Goal: Check status: Check status

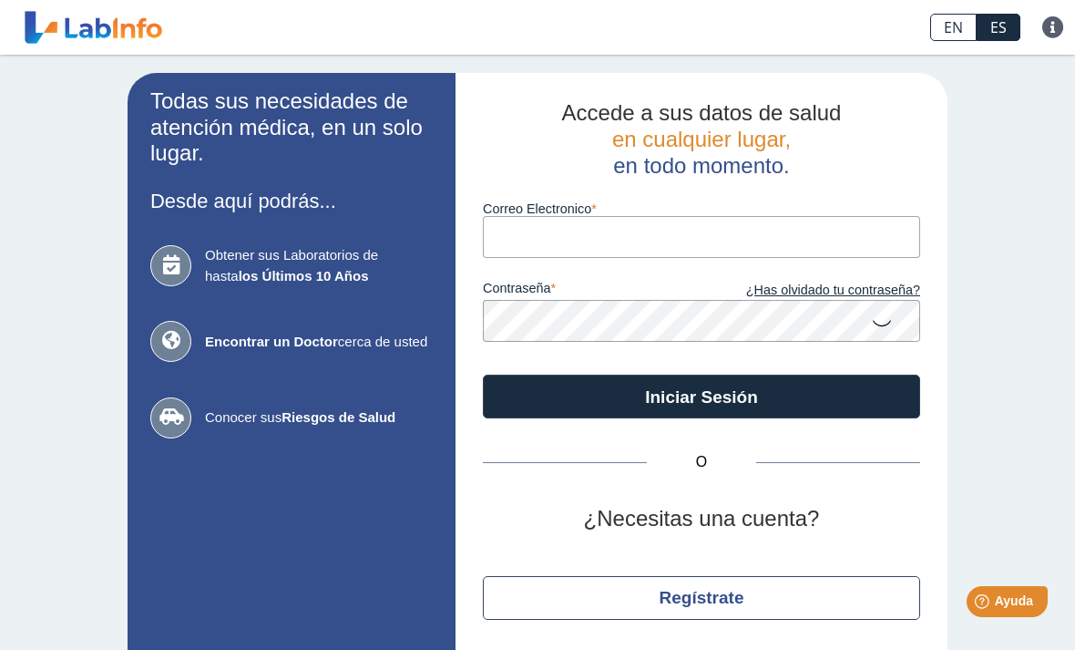
click at [529, 243] on input "Correo Electronico" at bounding box center [701, 236] width 437 height 41
type input "[EMAIL_ADDRESS][DOMAIN_NAME]"
click at [702, 396] on button "Iniciar Sesión" at bounding box center [701, 396] width 437 height 44
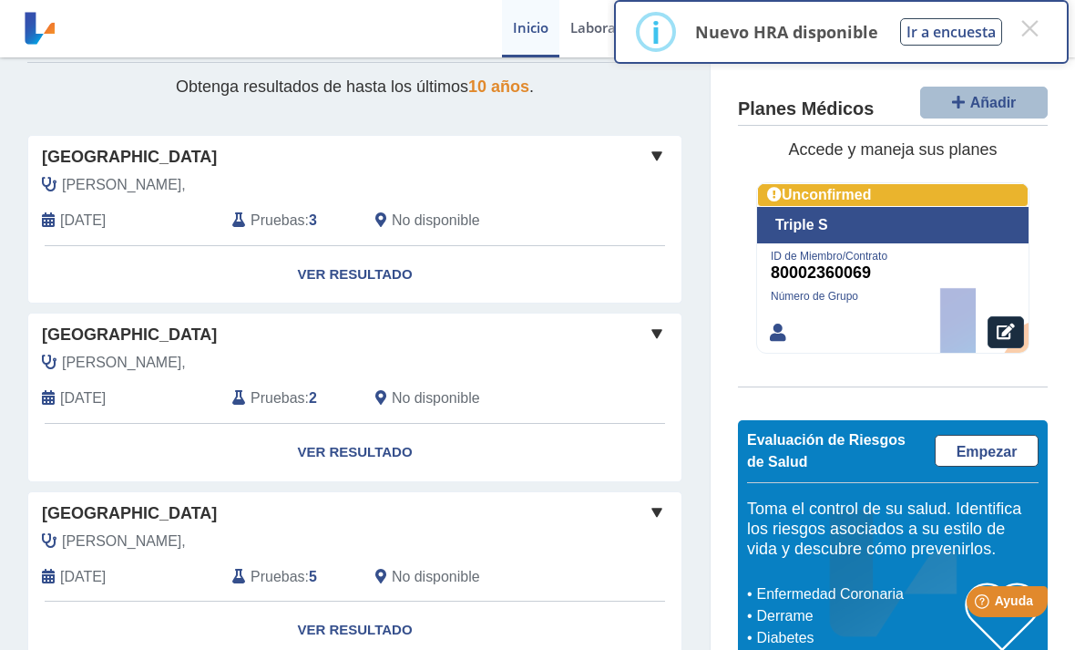
scroll to position [240, 0]
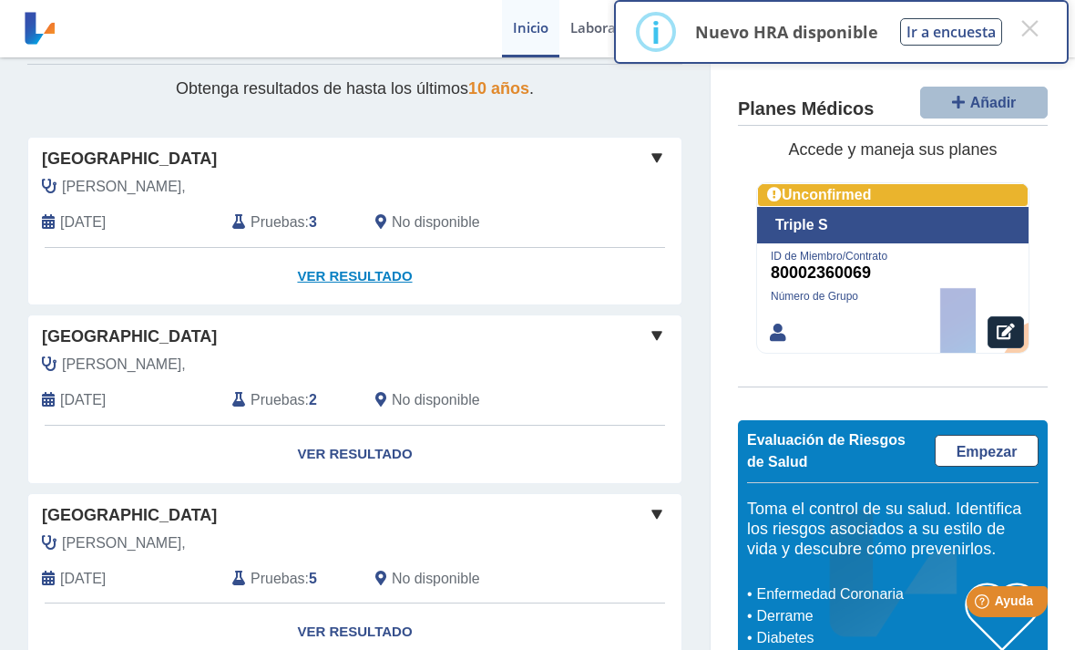
click at [367, 269] on link "Ver Resultado" at bounding box center [354, 276] width 653 height 57
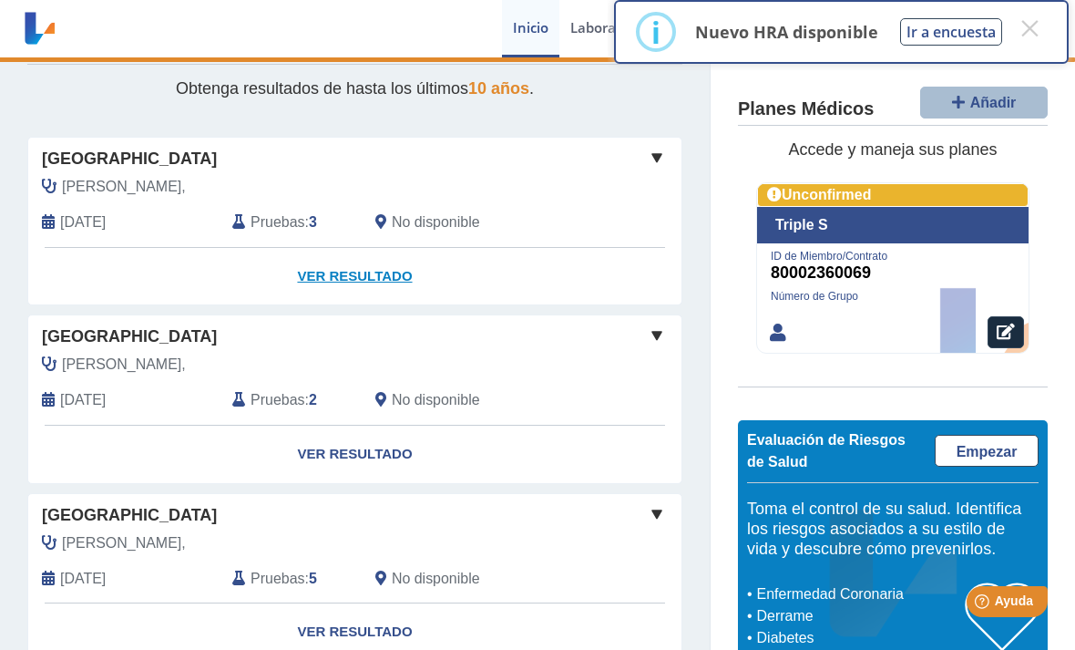
click at [359, 265] on link "Ver Resultado" at bounding box center [354, 276] width 653 height 57
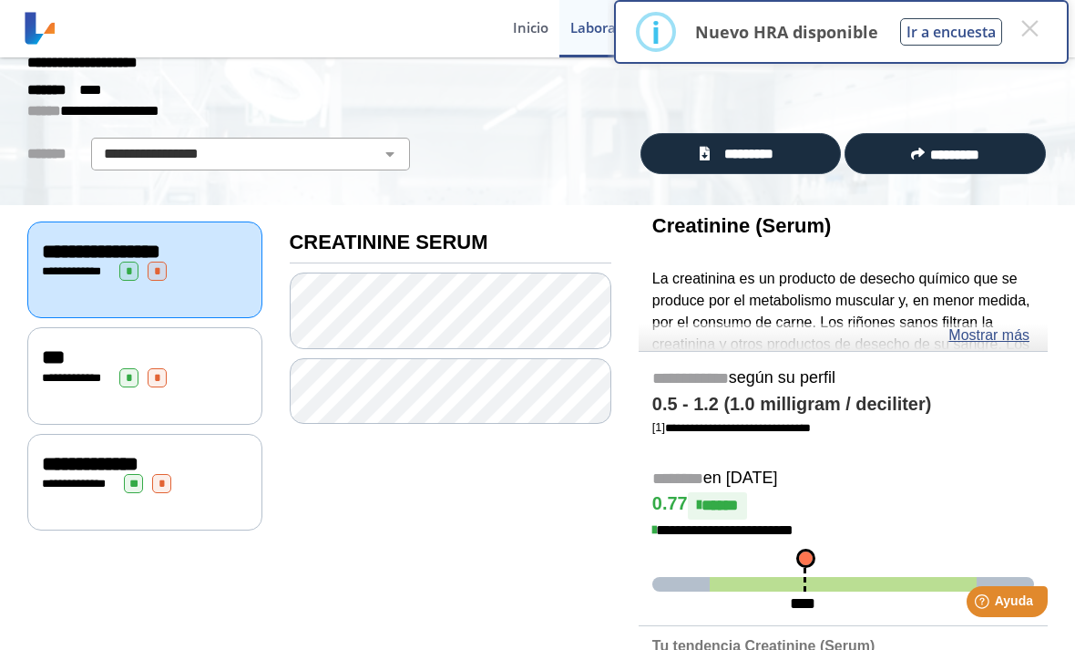
scroll to position [63, 0]
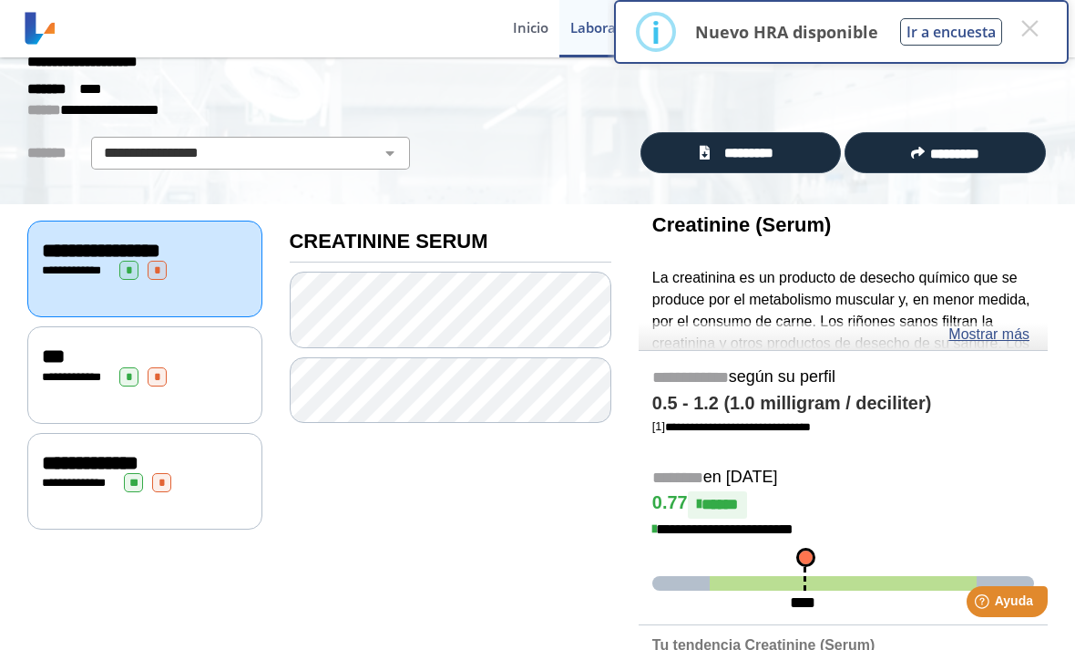
click at [95, 371] on span "**********" at bounding box center [76, 377] width 50 height 12
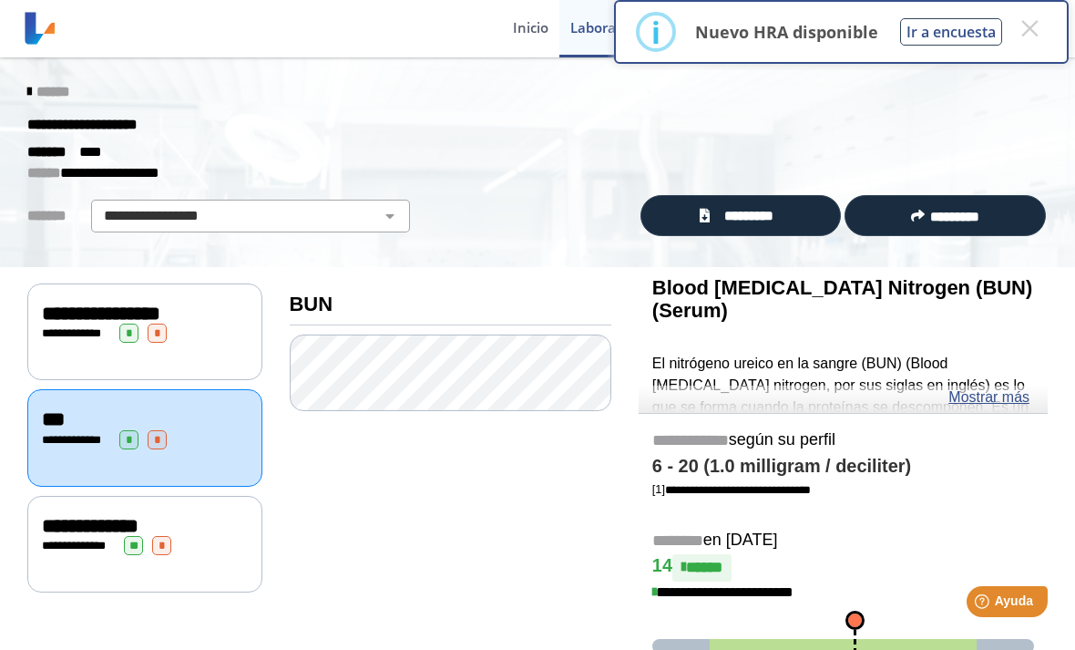
click at [160, 317] on span "**********" at bounding box center [101, 313] width 118 height 20
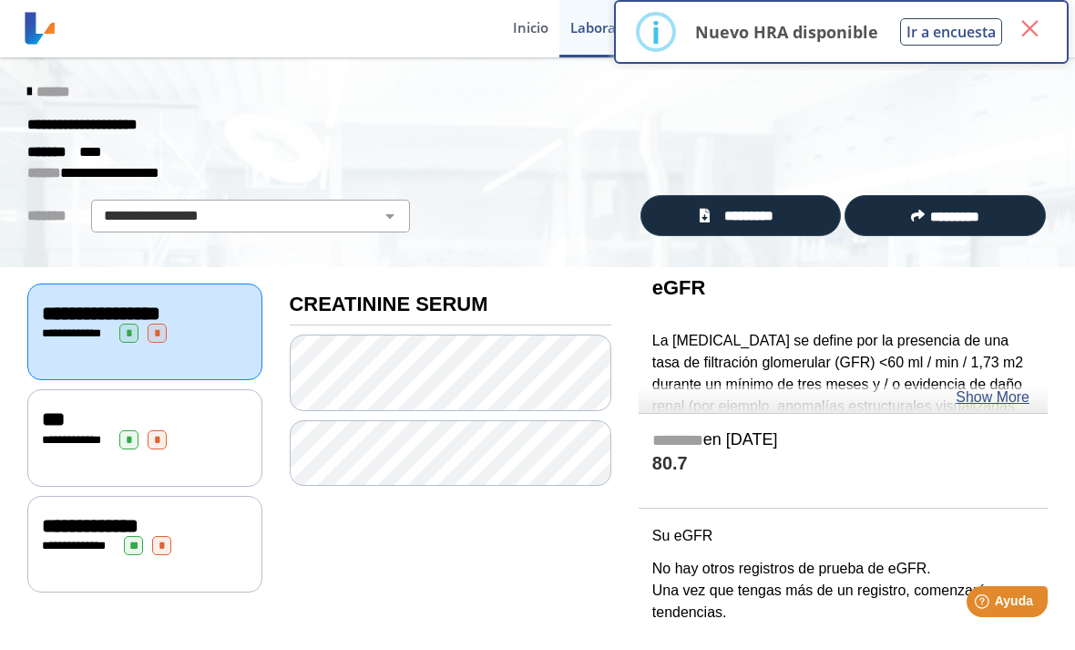
click at [1028, 26] on button "×" at bounding box center [1029, 28] width 33 height 33
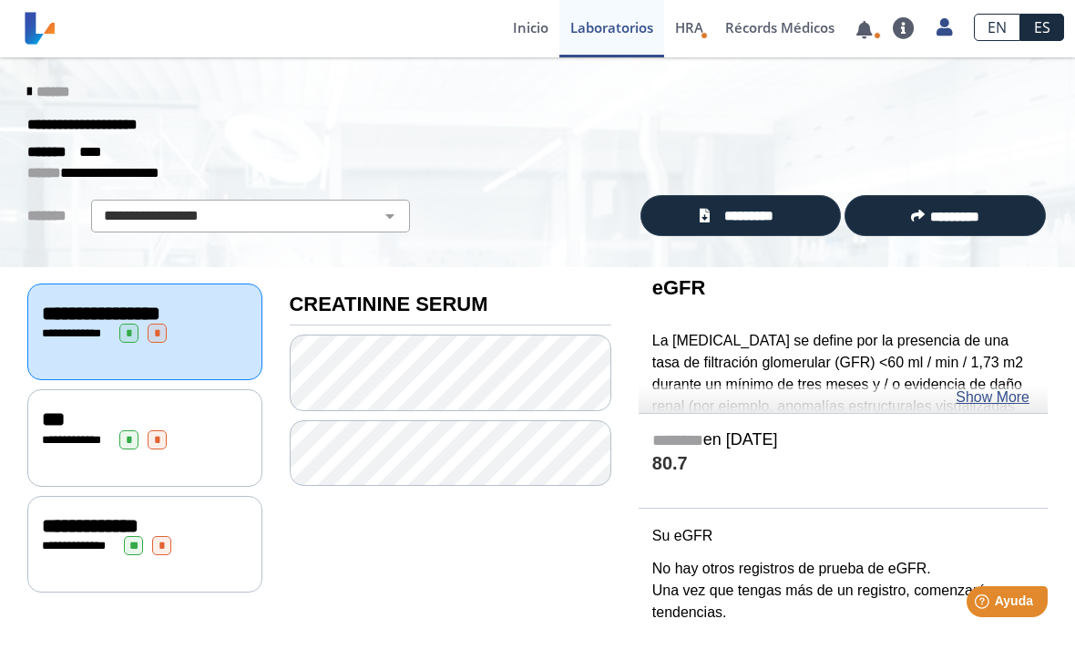
click at [31, 85] on icon at bounding box center [29, 92] width 4 height 15
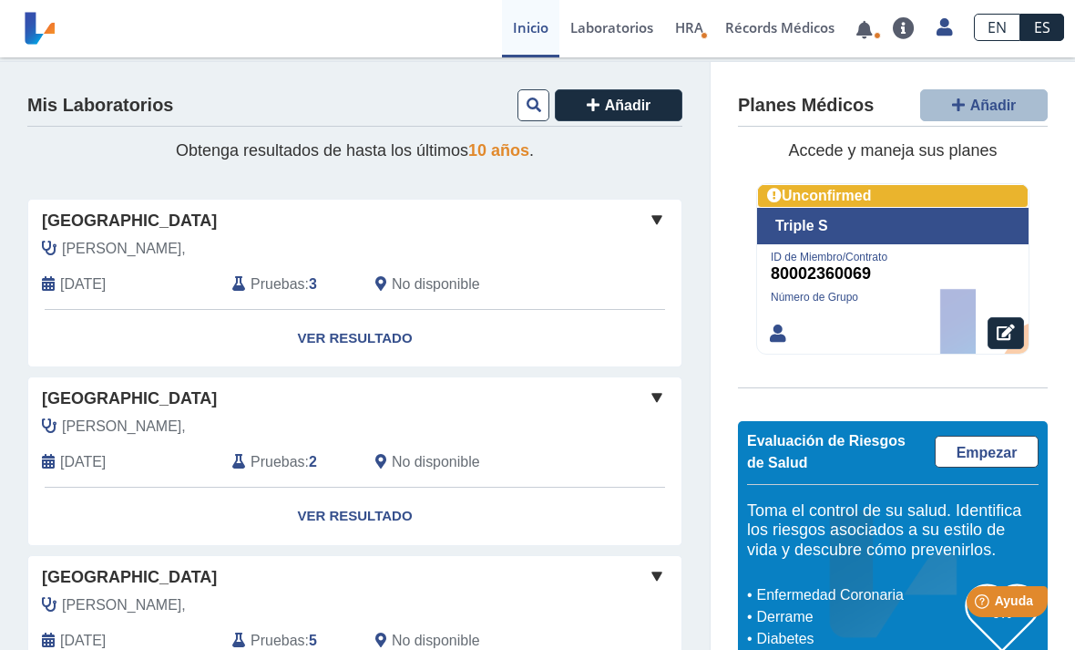
scroll to position [175, 0]
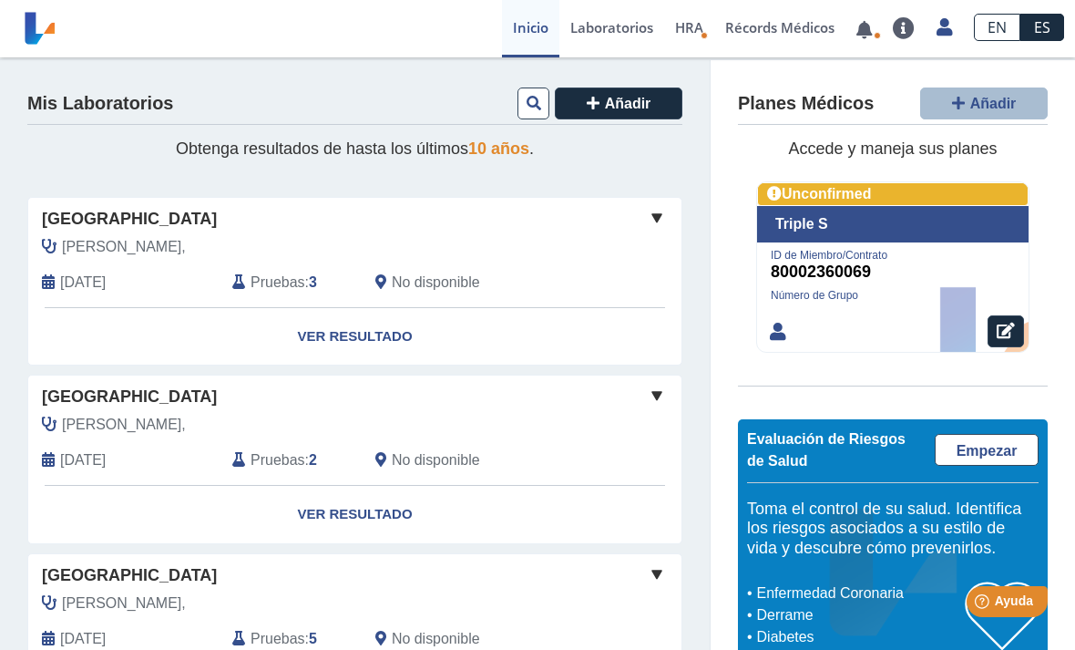
click at [657, 214] on span at bounding box center [657, 218] width 22 height 22
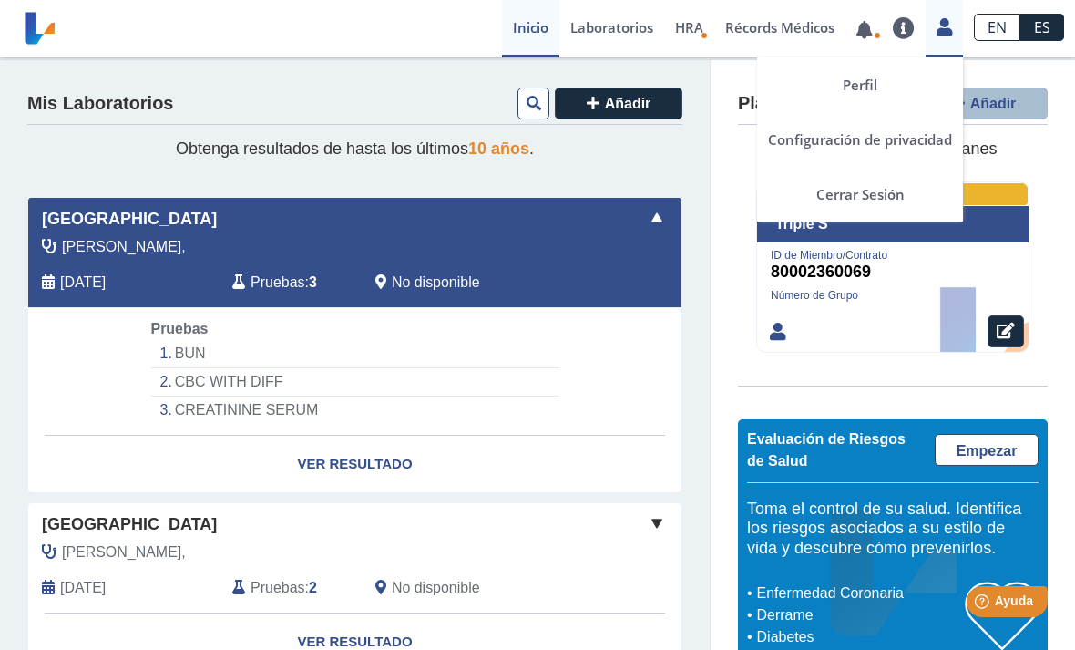
click at [940, 31] on icon at bounding box center [944, 27] width 15 height 14
click at [881, 199] on link "Cerrar Sesión" at bounding box center [860, 194] width 206 height 55
